Goal: Book appointment/travel/reservation

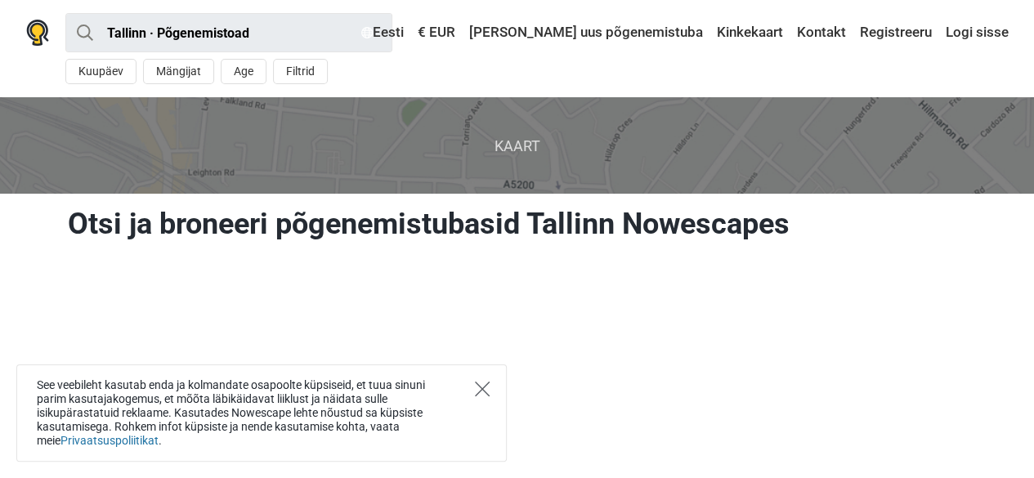
click at [477, 382] on icon "Close" at bounding box center [482, 389] width 15 height 15
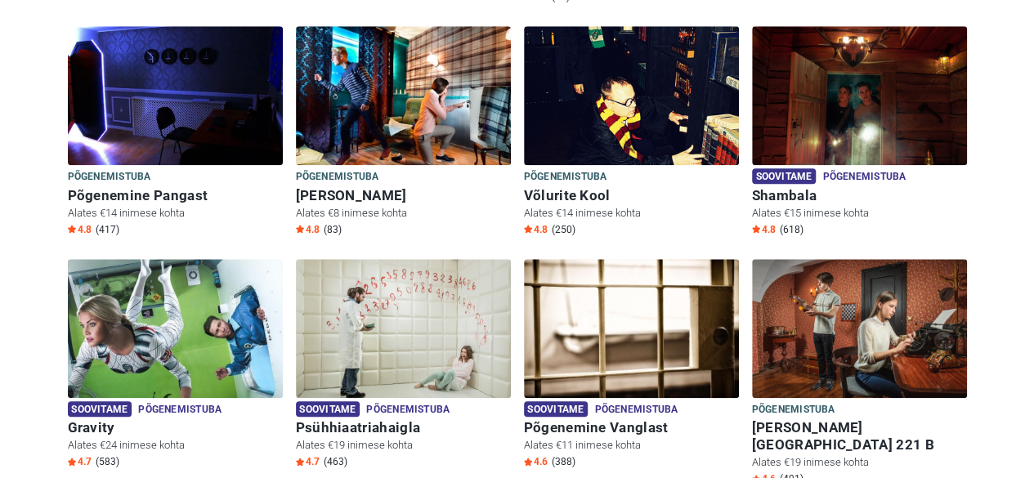
scroll to position [695, 0]
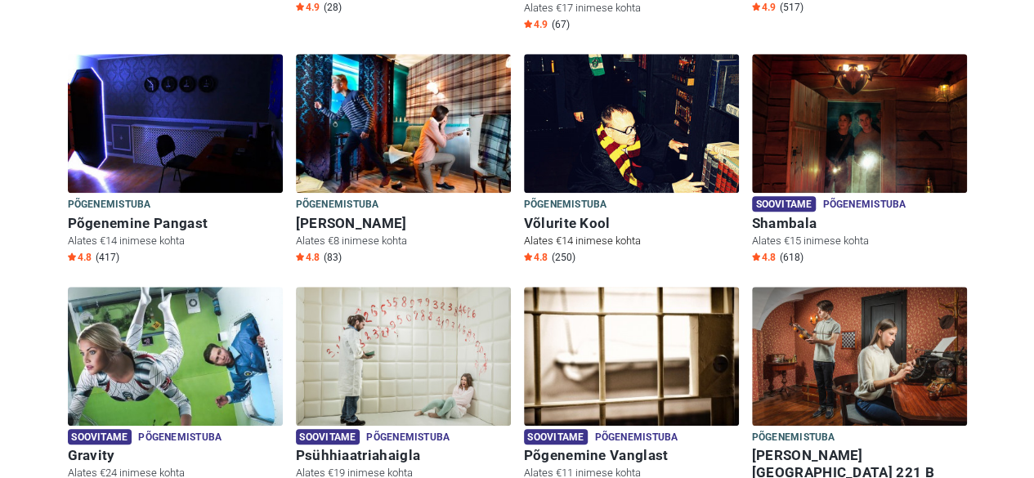
click at [655, 112] on img at bounding box center [631, 123] width 215 height 139
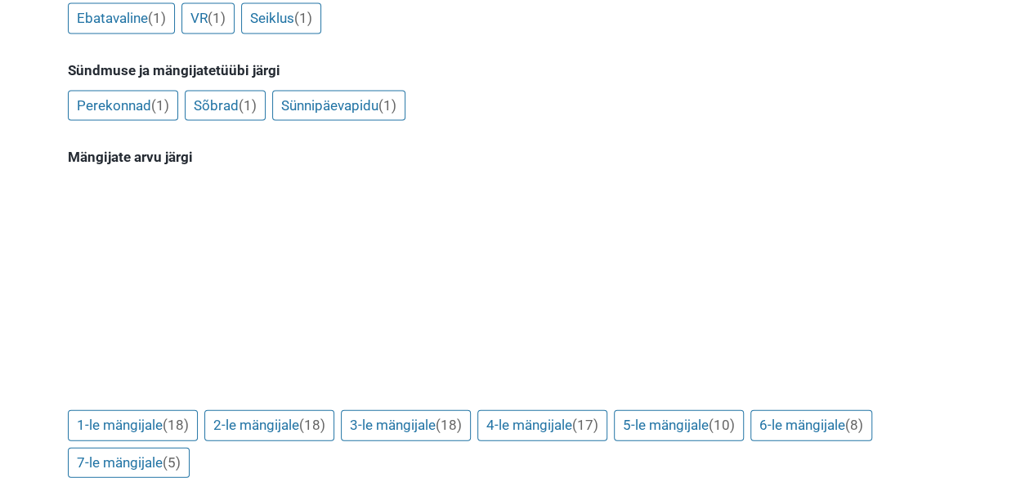
scroll to position [1589, 0]
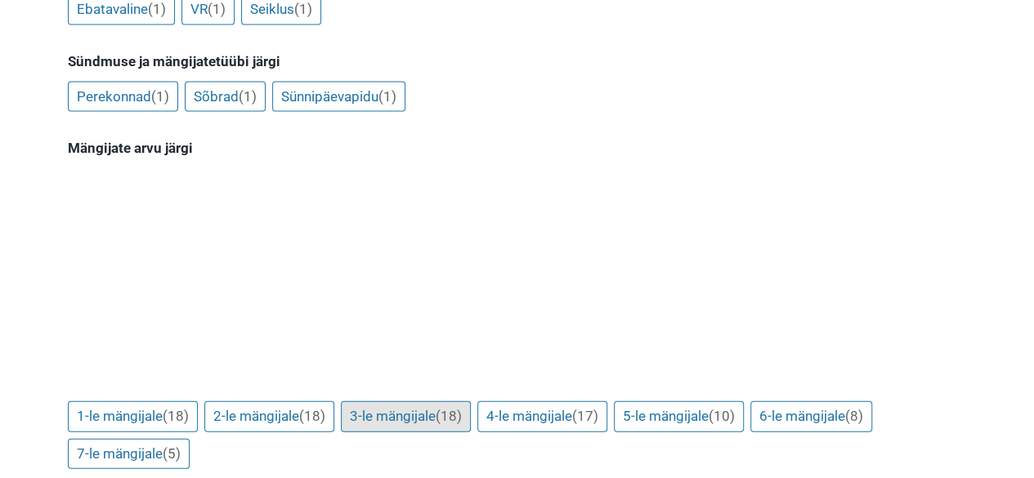
click at [433, 401] on link "3-le mängijale (18)" at bounding box center [406, 416] width 130 height 31
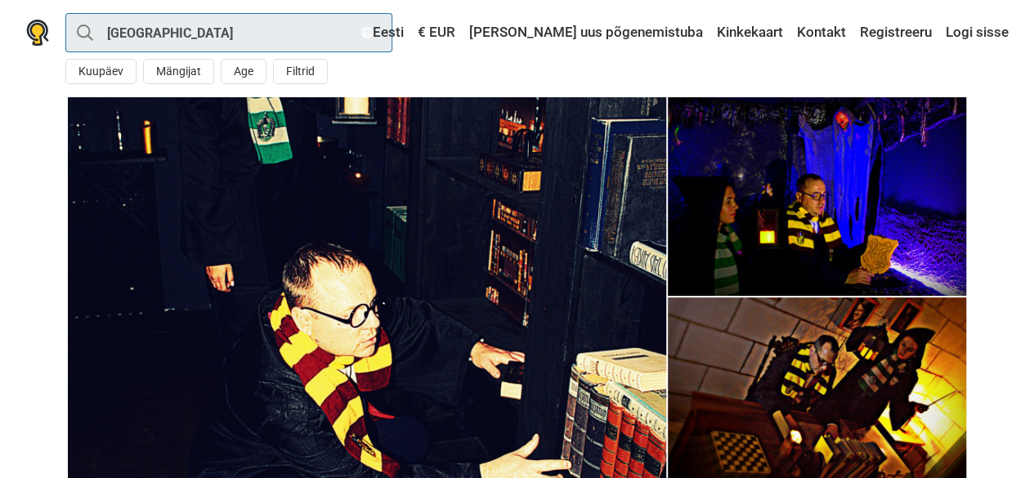
click at [214, 19] on input "[GEOGRAPHIC_DATA]" at bounding box center [228, 32] width 327 height 39
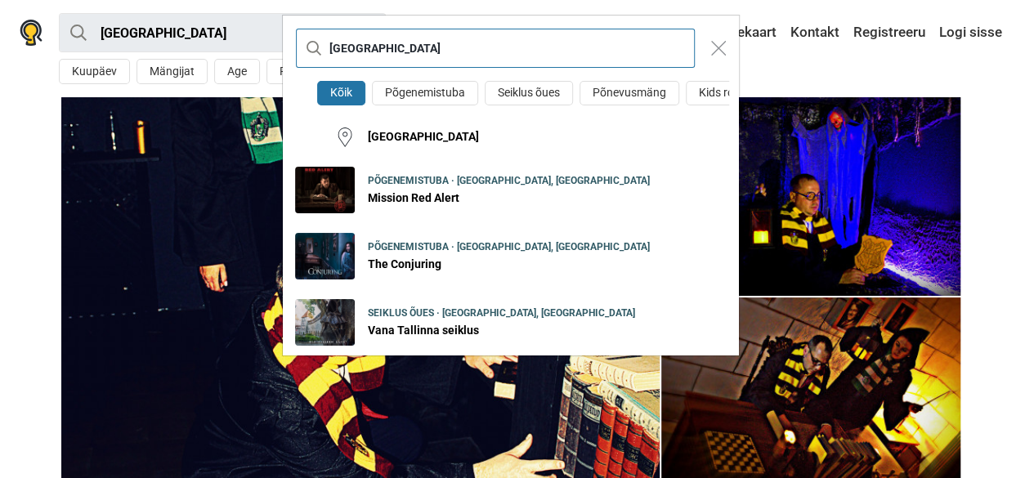
click at [523, 60] on input "[GEOGRAPHIC_DATA]" at bounding box center [495, 48] width 399 height 39
type input "T"
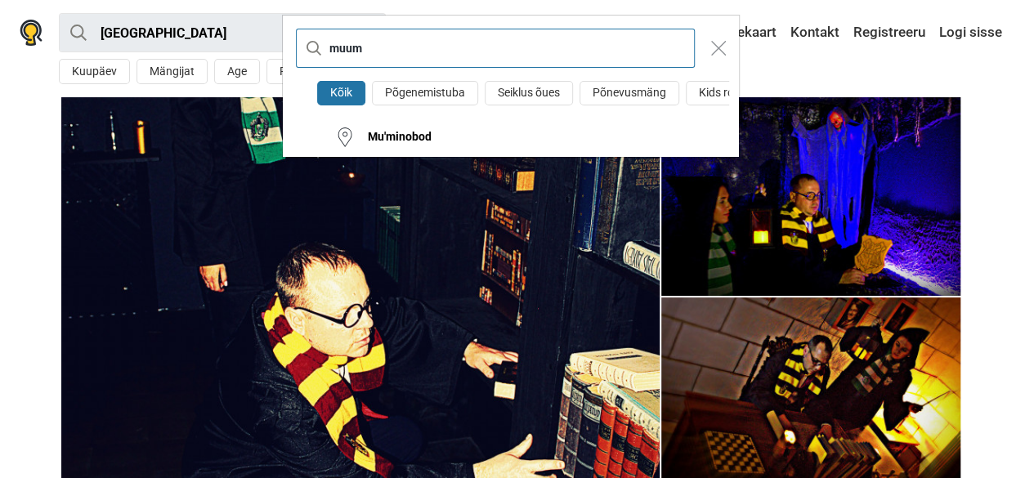
type input "muum"
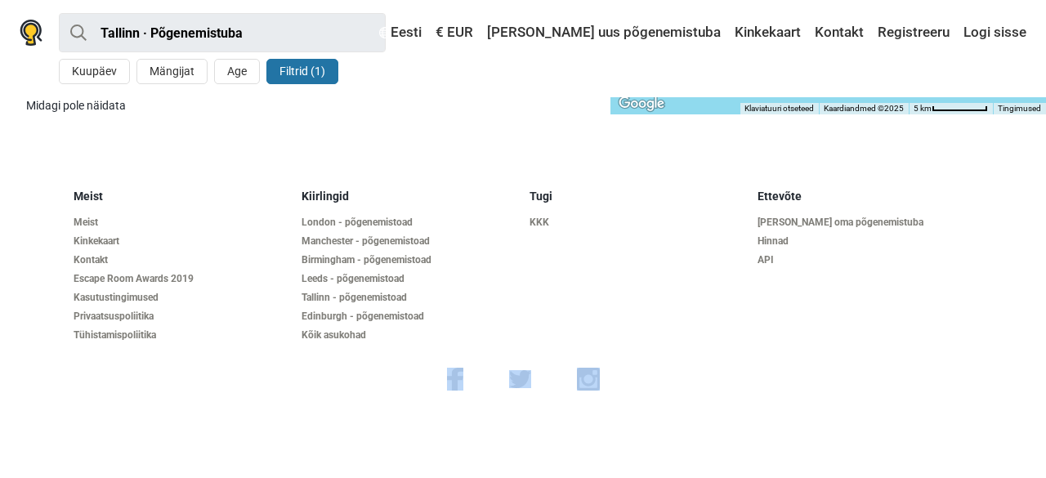
drag, startPoint x: 1032, startPoint y: 367, endPoint x: 1015, endPoint y: 285, distance: 83.5
click at [1015, 285] on footer "Meist Meist Kinkekaart Kontakt Escape Room Awards 2019 Kasutustingimused Privaa…" at bounding box center [523, 289] width 1046 height 253
click at [170, 72] on button "Mängijat" at bounding box center [171, 71] width 71 height 25
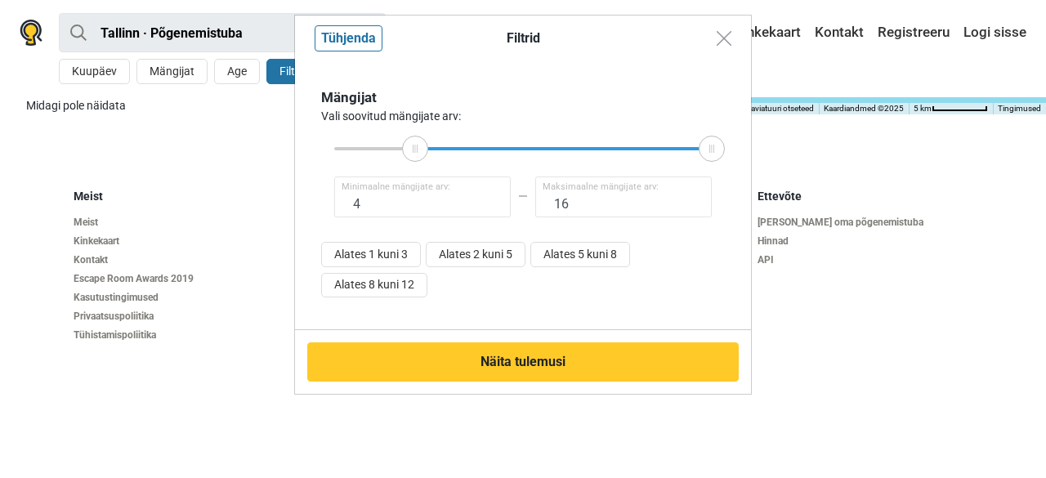
drag, startPoint x: 330, startPoint y: 150, endPoint x: 415, endPoint y: 161, distance: 85.7
click at [415, 161] on div at bounding box center [415, 149] width 26 height 26
click at [392, 253] on button "Alates 1 kuni 3" at bounding box center [371, 254] width 100 height 25
type input "1"
type input "4"
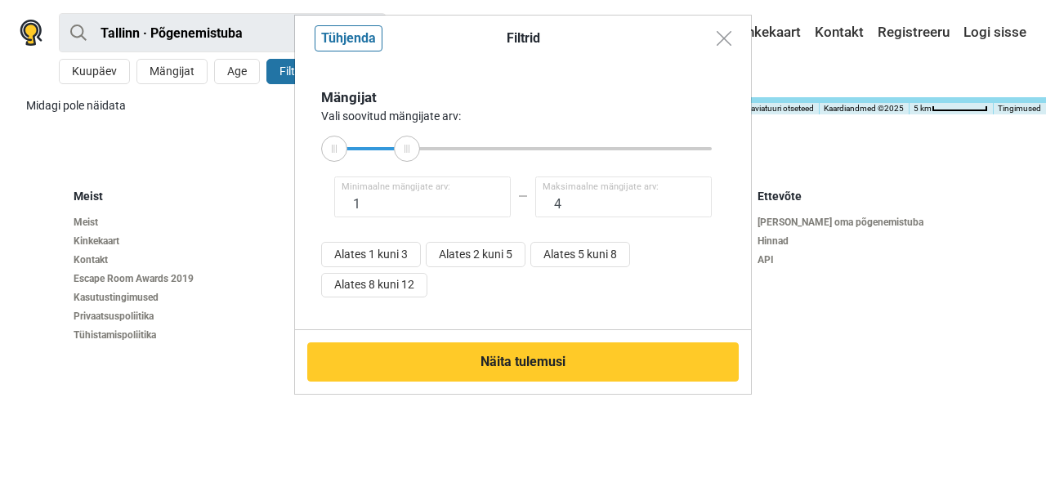
drag, startPoint x: 382, startPoint y: 156, endPoint x: 407, endPoint y: 159, distance: 24.6
click at [407, 159] on div at bounding box center [407, 149] width 26 height 26
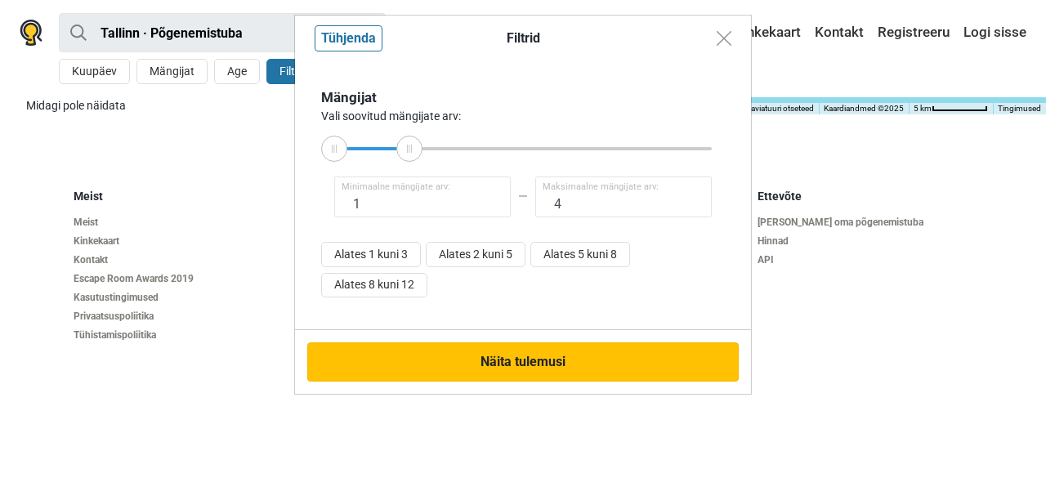
click at [461, 369] on button "Näita tulemusi" at bounding box center [523, 361] width 432 height 39
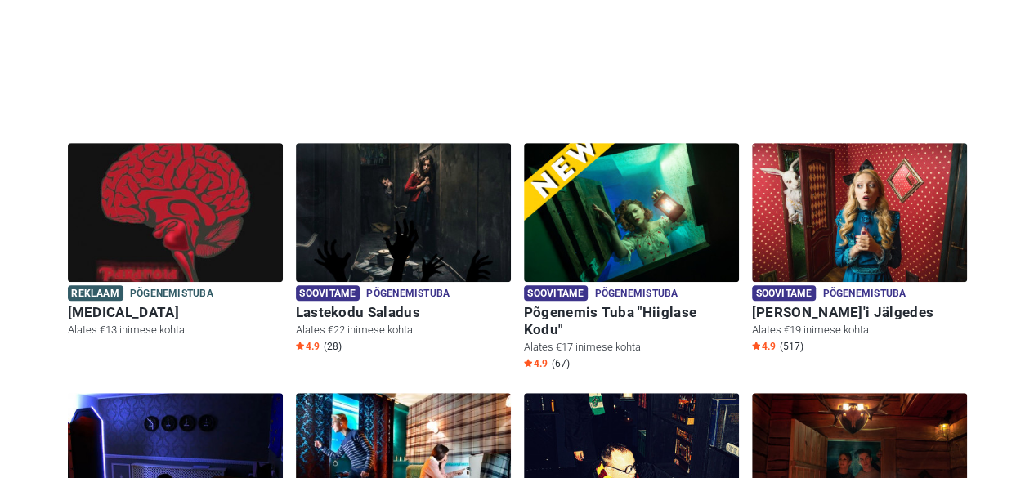
scroll to position [384, 0]
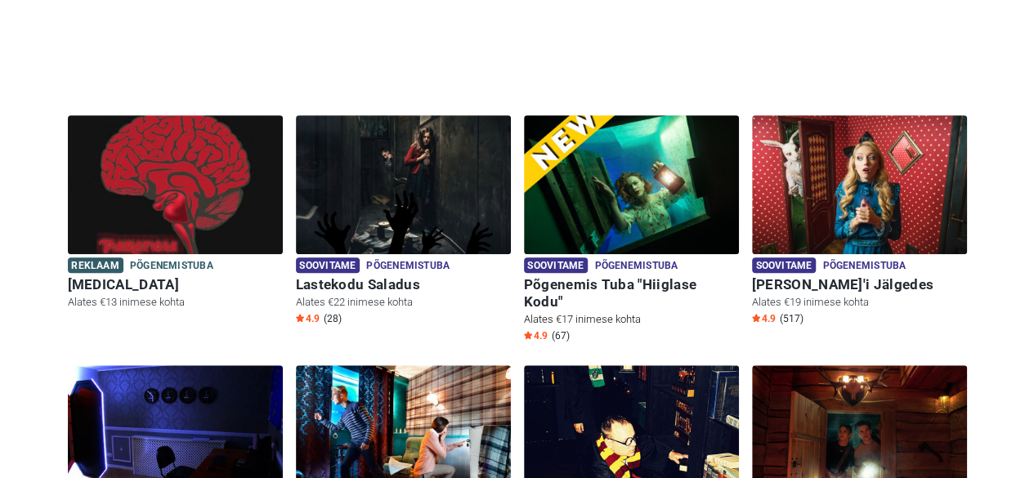
click at [632, 186] on img at bounding box center [631, 184] width 215 height 139
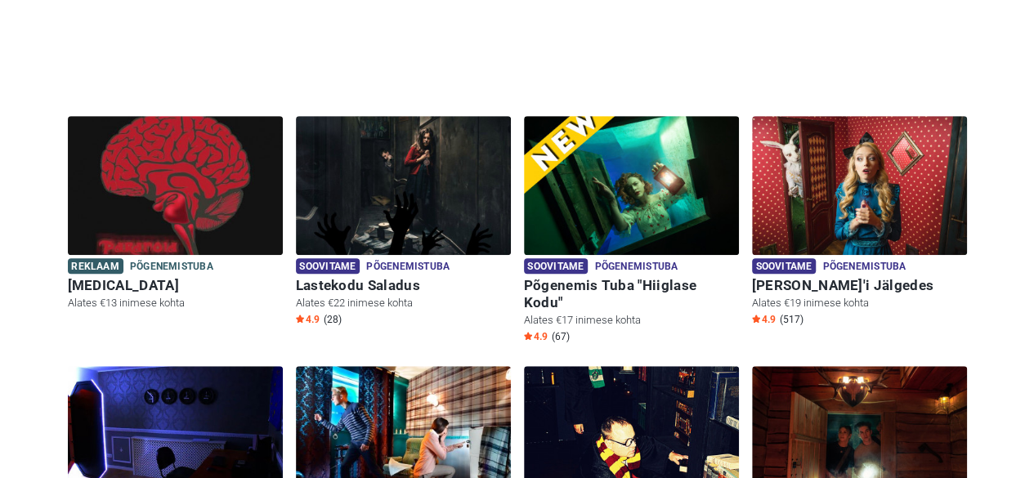
drag, startPoint x: 1032, startPoint y: 49, endPoint x: 1032, endPoint y: 61, distance: 12.3
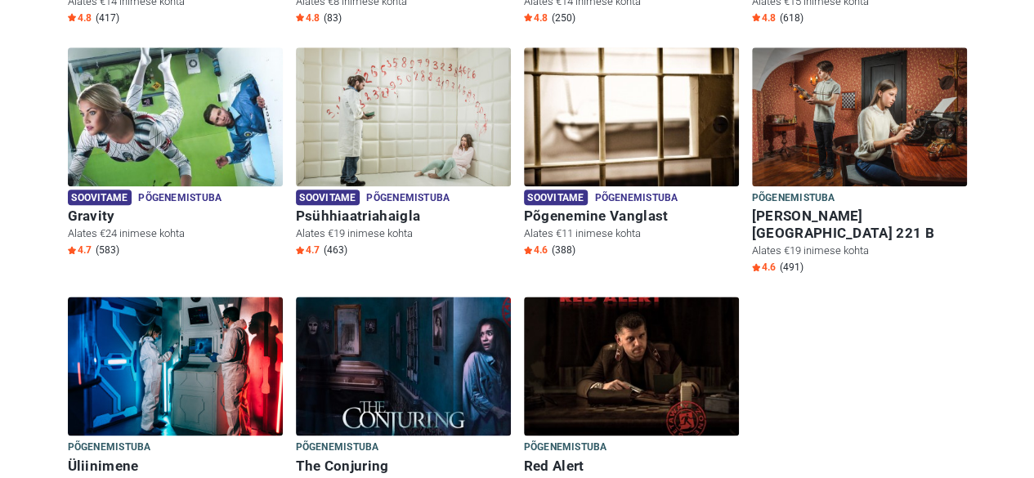
scroll to position [861, 0]
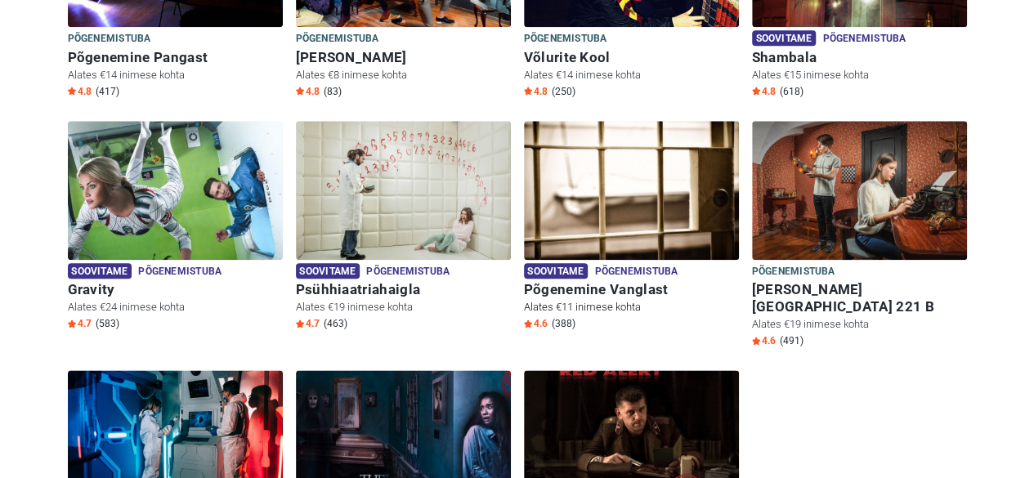
click at [593, 191] on img at bounding box center [631, 190] width 215 height 139
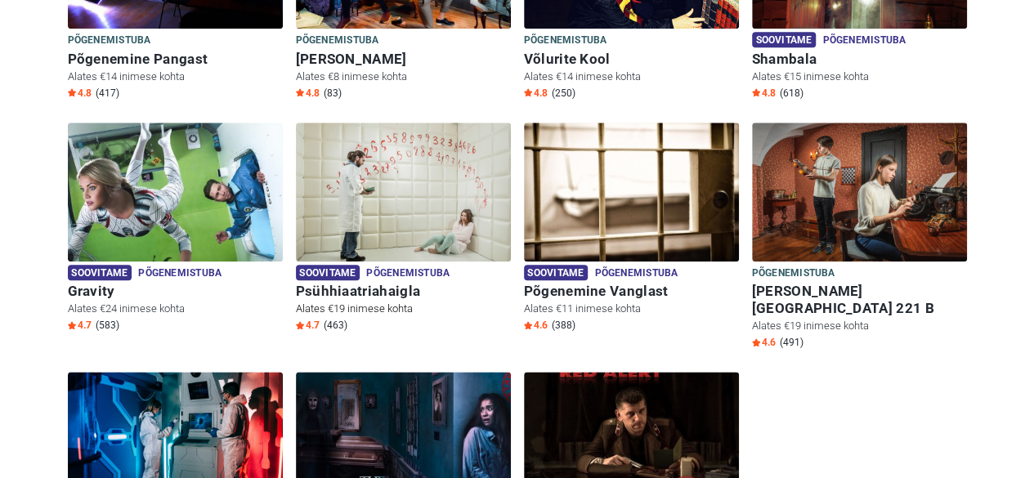
click at [422, 176] on img at bounding box center [403, 192] width 215 height 139
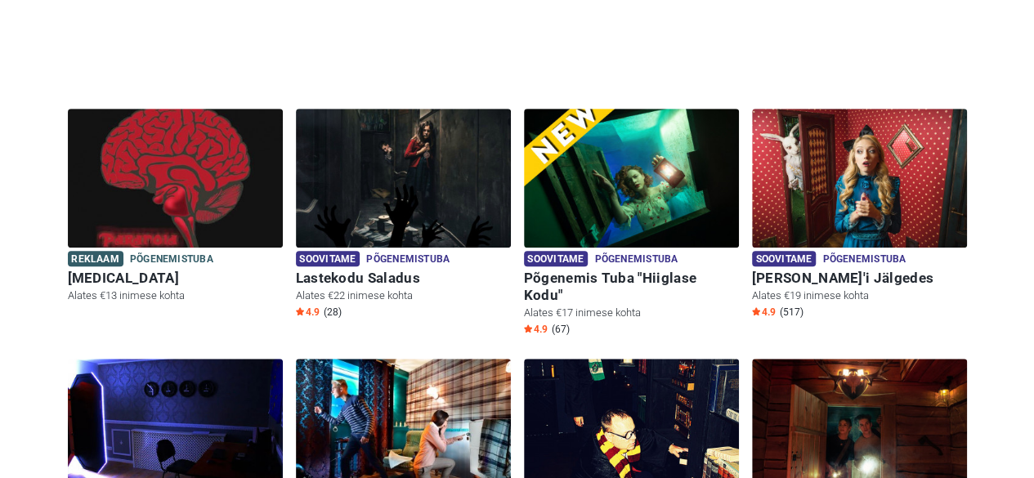
scroll to position [502, 0]
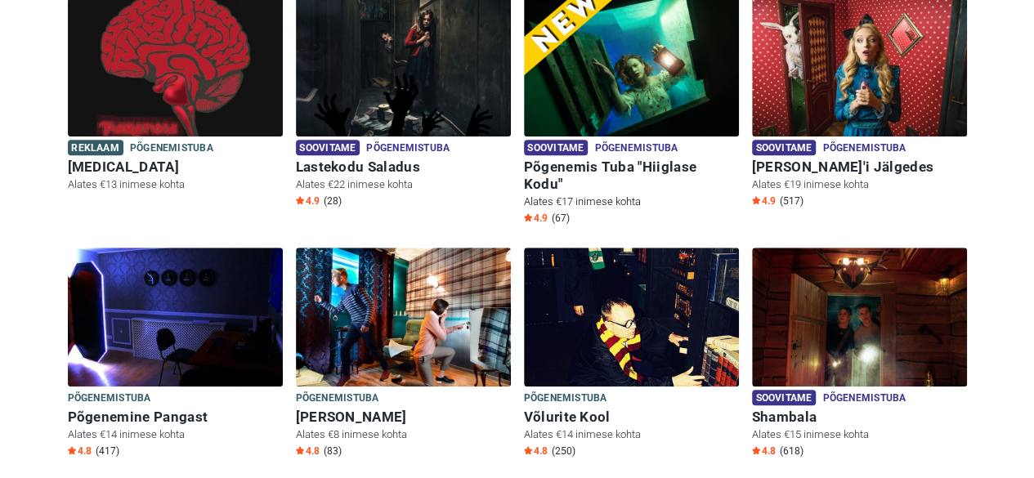
click at [657, 125] on img at bounding box center [631, 67] width 215 height 139
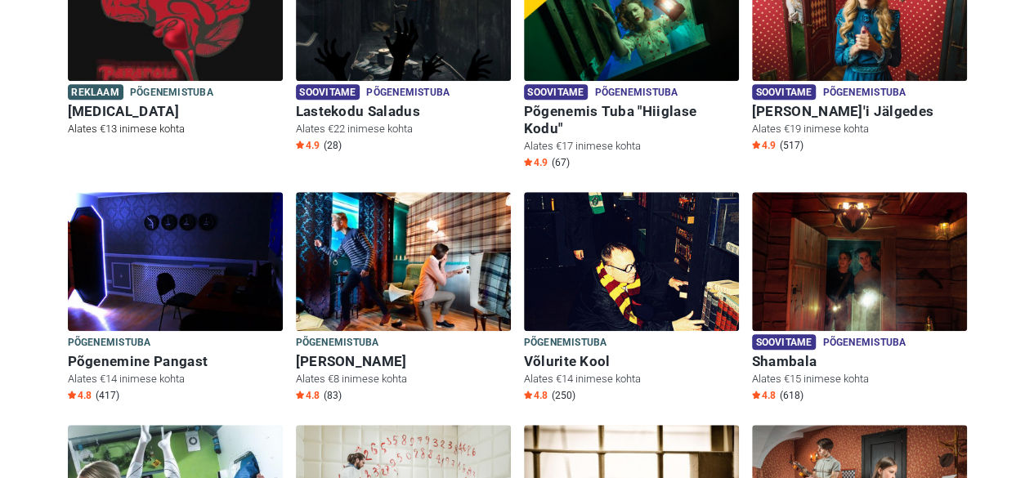
scroll to position [528, 0]
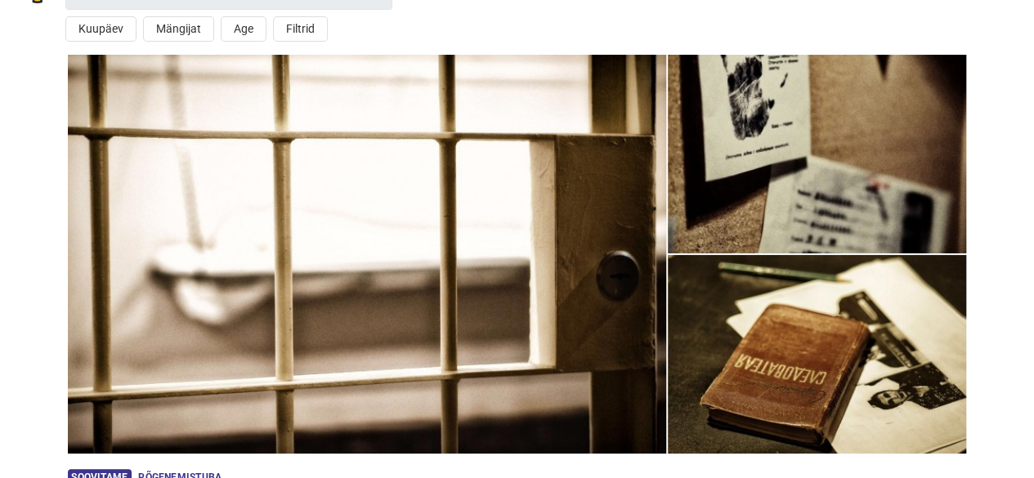
scroll to position [25, 0]
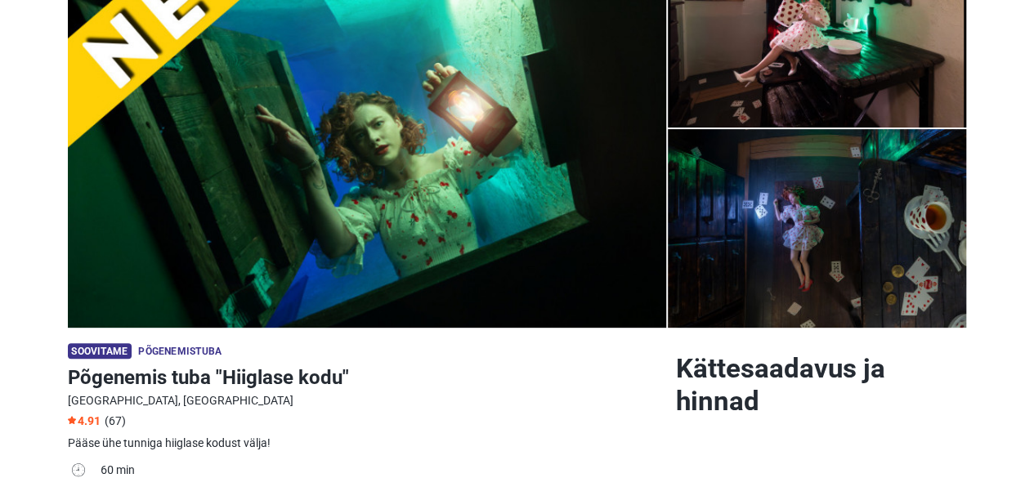
scroll to position [168, 0]
click at [737, 168] on img at bounding box center [817, 228] width 299 height 199
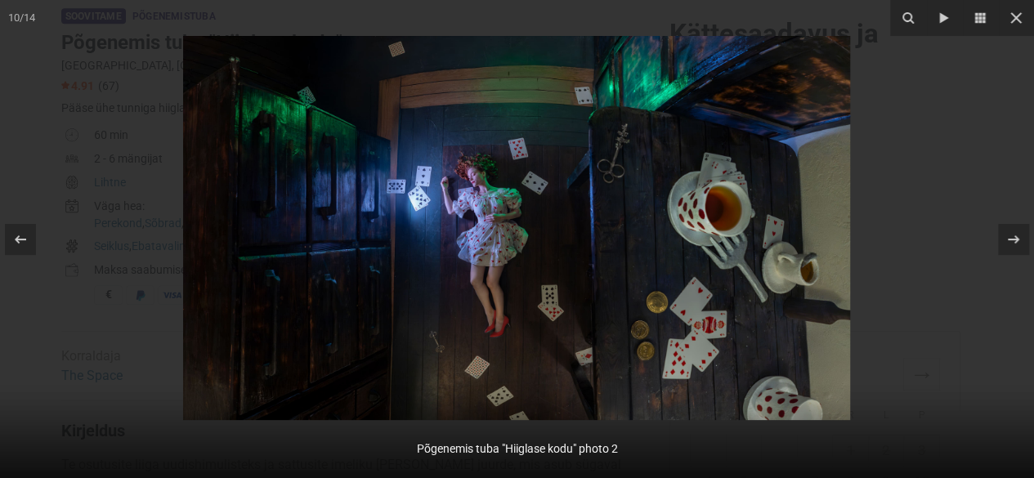
scroll to position [587, 0]
